Goal: Navigation & Orientation: Find specific page/section

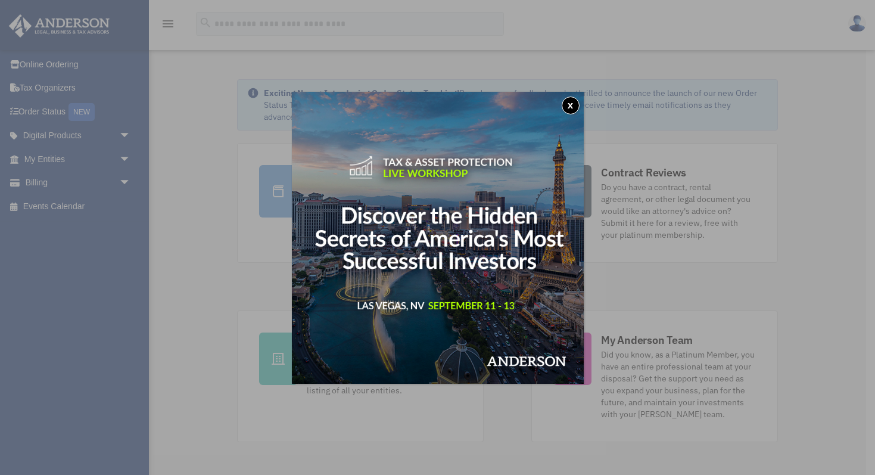
click at [571, 104] on button "x" at bounding box center [571, 106] width 18 height 18
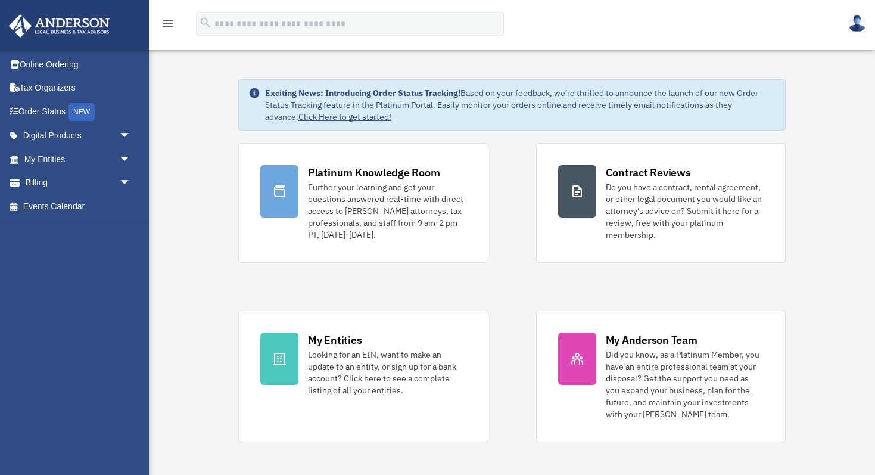
click at [856, 23] on img at bounding box center [857, 23] width 18 height 17
click at [854, 27] on img at bounding box center [857, 23] width 18 height 17
click at [815, 17] on div "menu search Site Menu add [EMAIL_ADDRESS][DOMAIN_NAME] Reset Password Logout" at bounding box center [437, 29] width 857 height 41
click at [857, 31] on img at bounding box center [857, 23] width 18 height 17
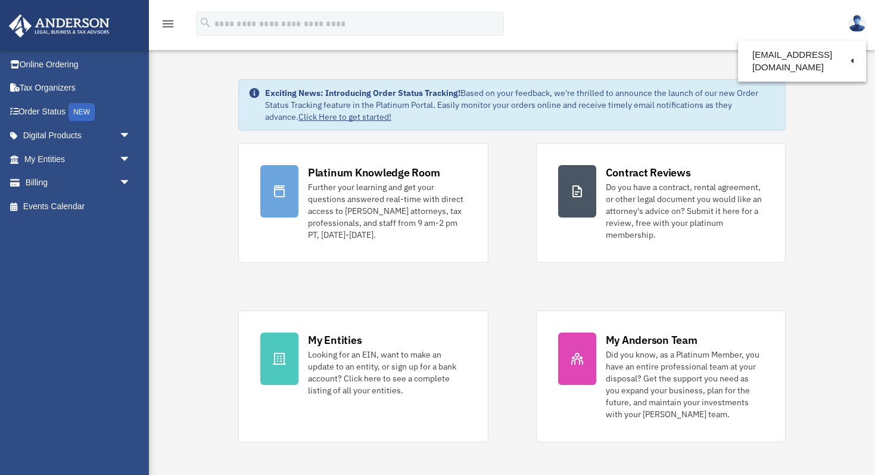
click at [169, 22] on icon "menu" at bounding box center [168, 24] width 14 height 14
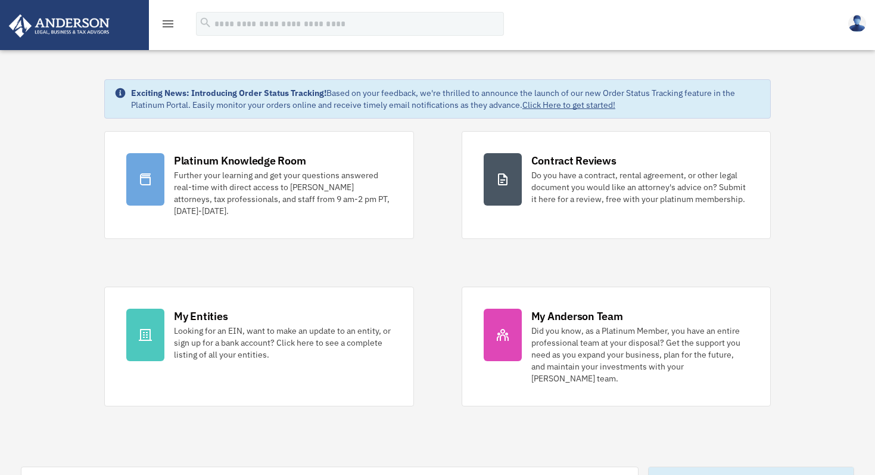
click at [862, 27] on img at bounding box center [857, 23] width 18 height 17
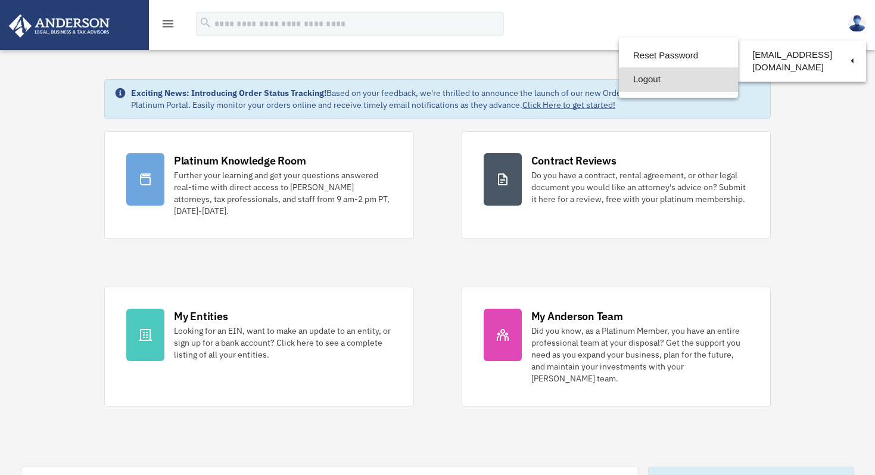
click at [642, 77] on link "Logout" at bounding box center [678, 79] width 119 height 24
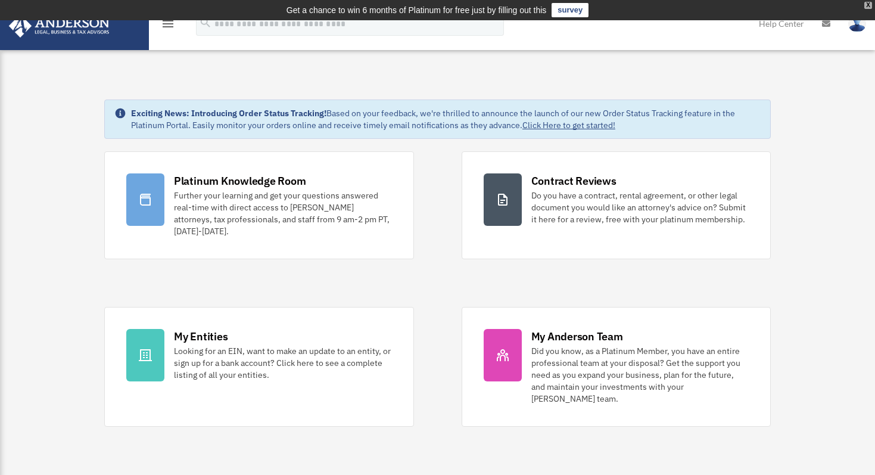
click at [865, 5] on div "X" at bounding box center [869, 5] width 8 height 7
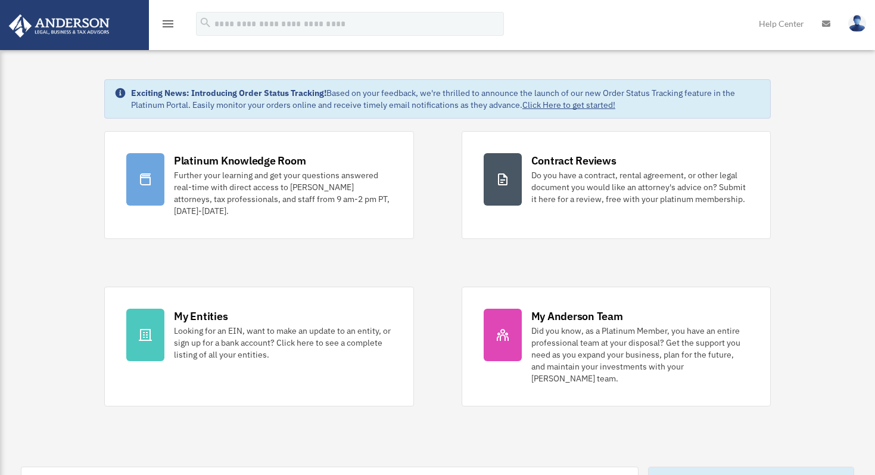
click at [166, 21] on icon "menu" at bounding box center [168, 24] width 14 height 14
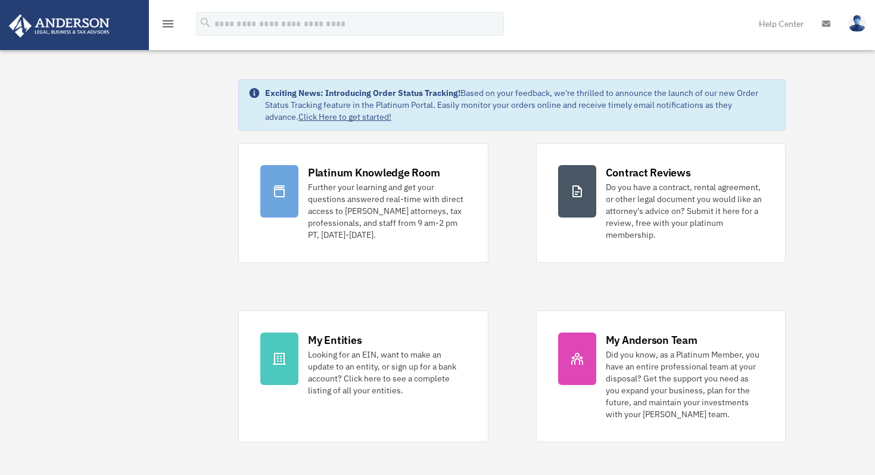
click at [169, 23] on icon "menu" at bounding box center [168, 24] width 14 height 14
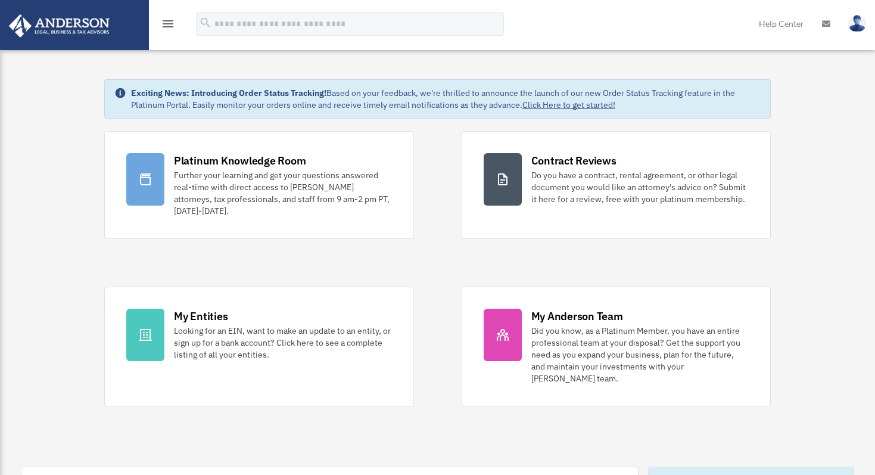
click at [165, 26] on icon "menu" at bounding box center [168, 24] width 14 height 14
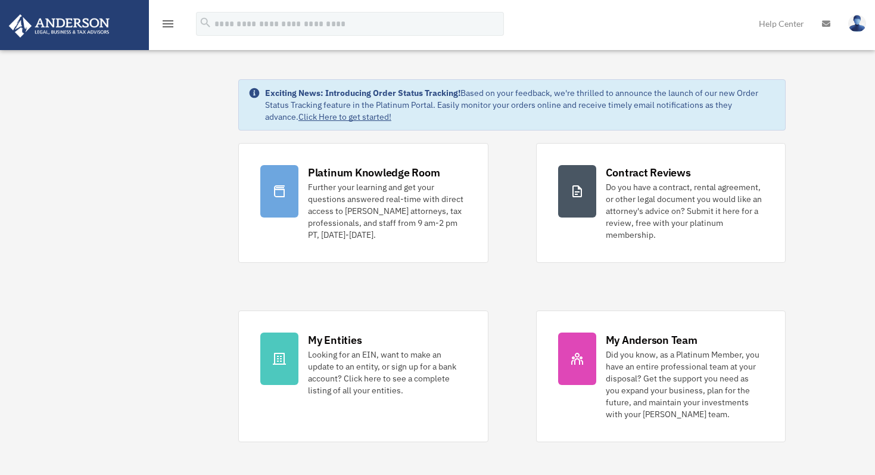
click at [86, 28] on img at bounding box center [59, 25] width 108 height 23
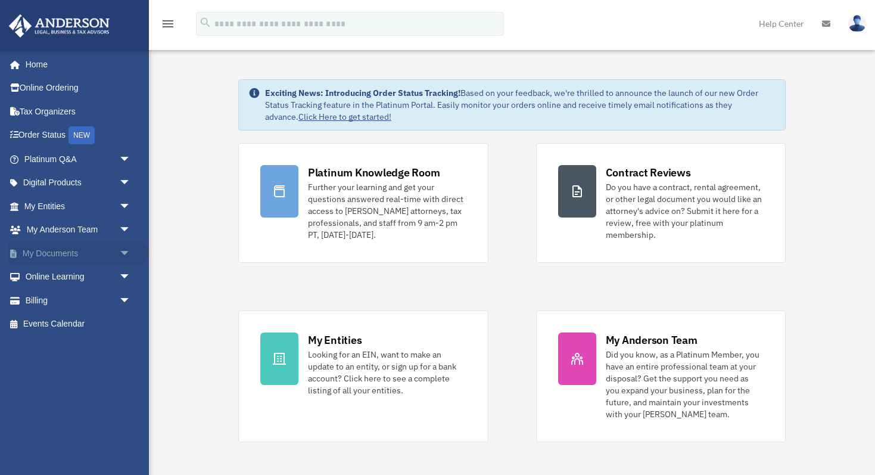
click at [76, 251] on link "My Documents arrow_drop_down" at bounding box center [78, 253] width 141 height 24
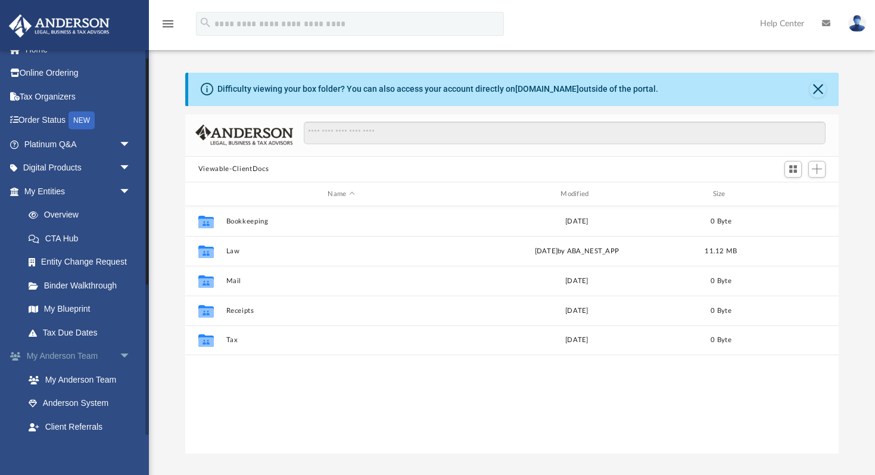
scroll to position [10, 0]
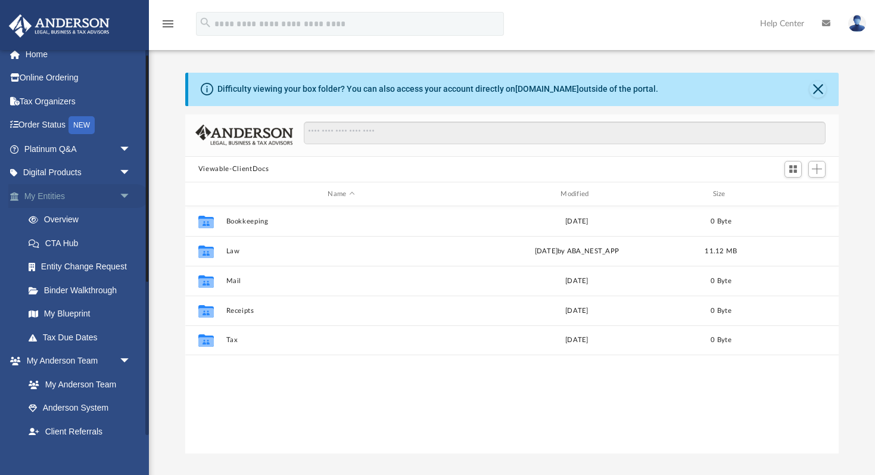
click at [126, 192] on span "arrow_drop_down" at bounding box center [131, 196] width 24 height 24
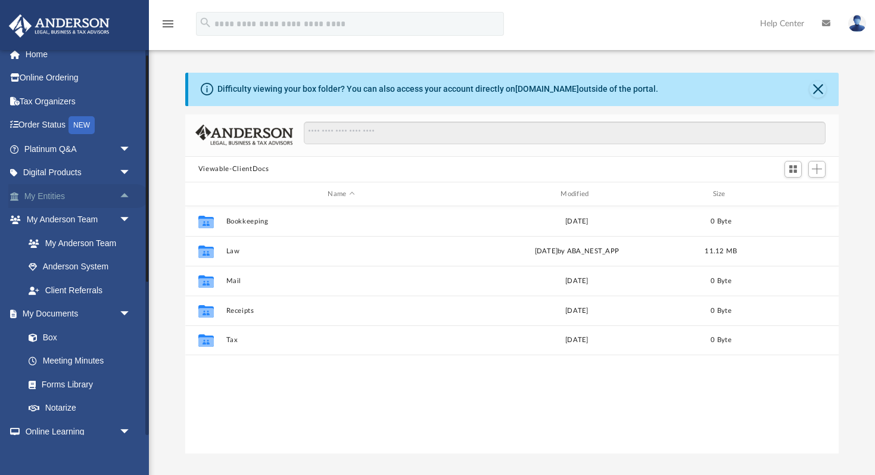
click at [126, 192] on span "arrow_drop_up" at bounding box center [131, 196] width 24 height 24
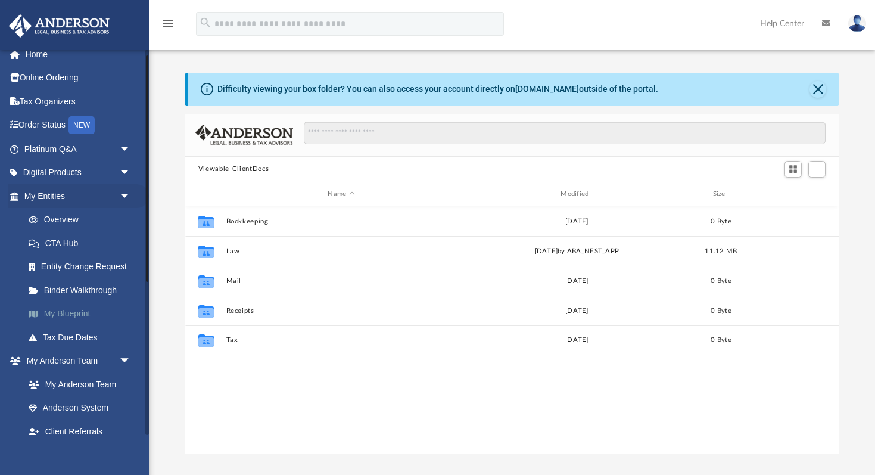
click at [76, 312] on link "My Blueprint" at bounding box center [83, 314] width 132 height 24
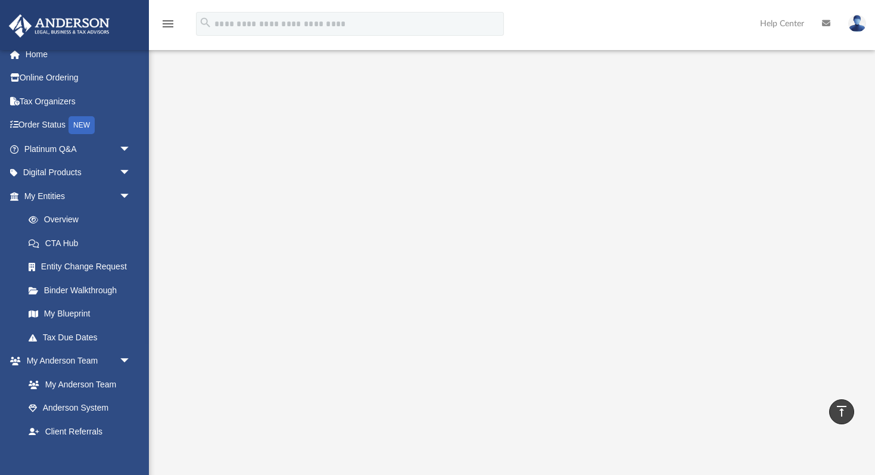
scroll to position [79, 0]
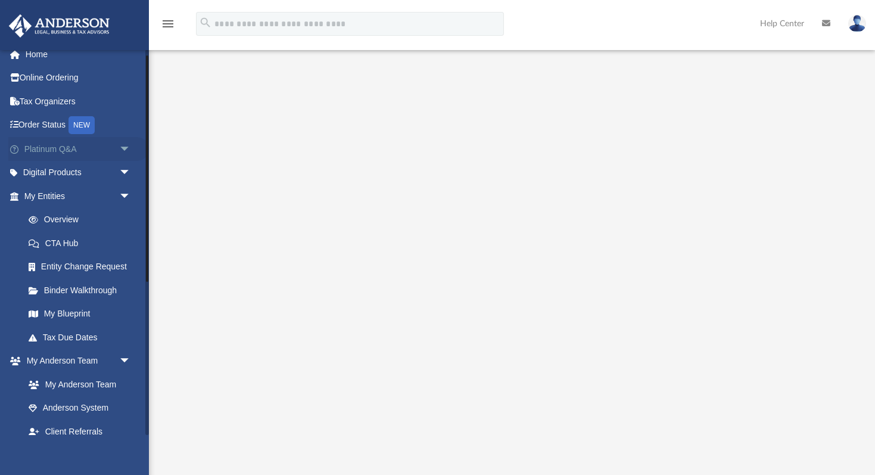
click at [125, 144] on span "arrow_drop_down" at bounding box center [131, 149] width 24 height 24
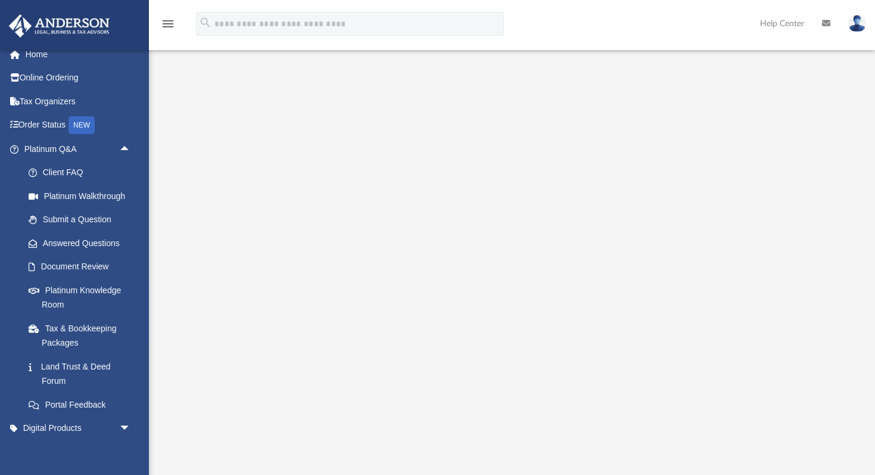
scroll to position [0, 0]
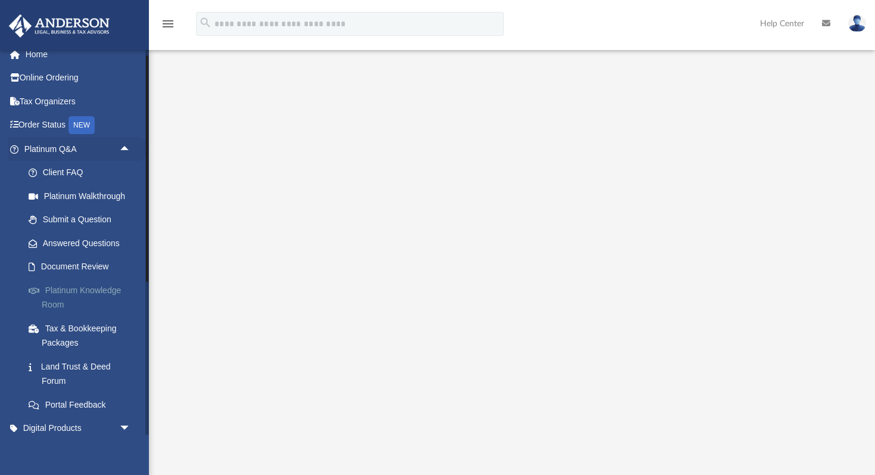
click at [83, 286] on link "Platinum Knowledge Room" at bounding box center [83, 297] width 132 height 38
